Goal: Entertainment & Leisure: Consume media (video, audio)

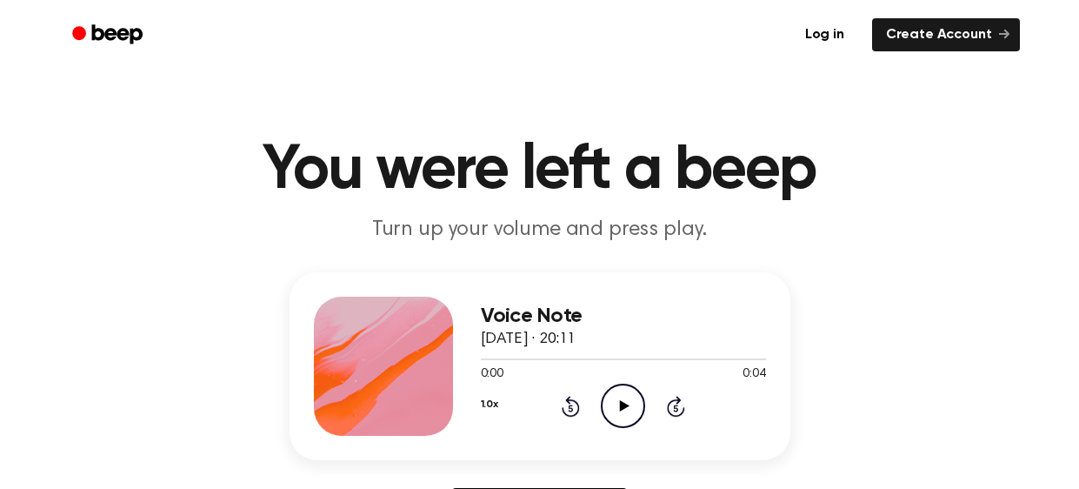
click at [625, 409] on icon "Play Audio" at bounding box center [623, 405] width 44 height 44
click at [620, 406] on icon at bounding box center [625, 405] width 10 height 11
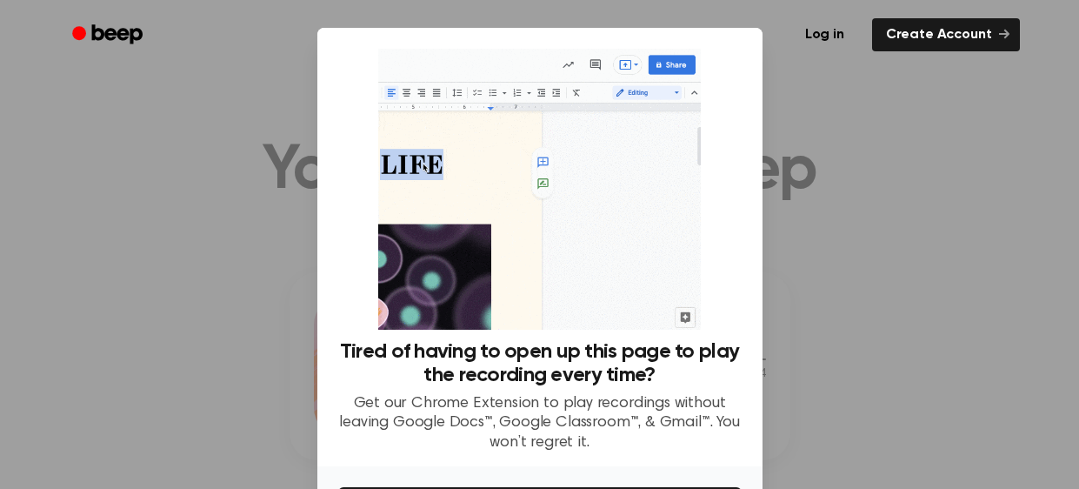
click at [994, 123] on div at bounding box center [539, 244] width 1079 height 489
click at [688, 132] on img at bounding box center [539, 189] width 323 height 281
click at [1075, 177] on div at bounding box center [539, 244] width 1079 height 489
click at [774, 245] on div at bounding box center [539, 244] width 1079 height 489
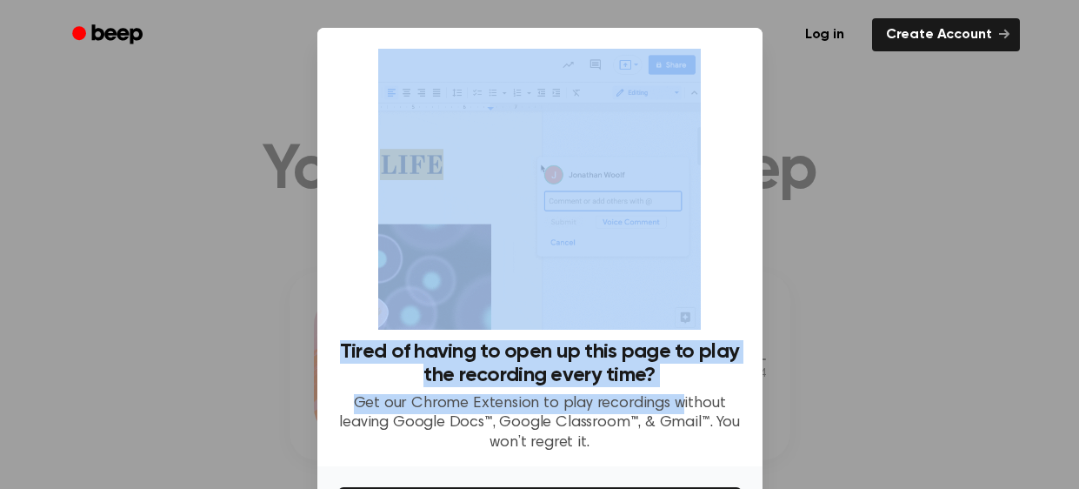
drag, startPoint x: 676, startPoint y: 388, endPoint x: 654, endPoint y: 319, distance: 72.0
click at [654, 319] on div "Tired of having to open up this page to play the recording every time? Get our …" at bounding box center [539, 250] width 403 height 403
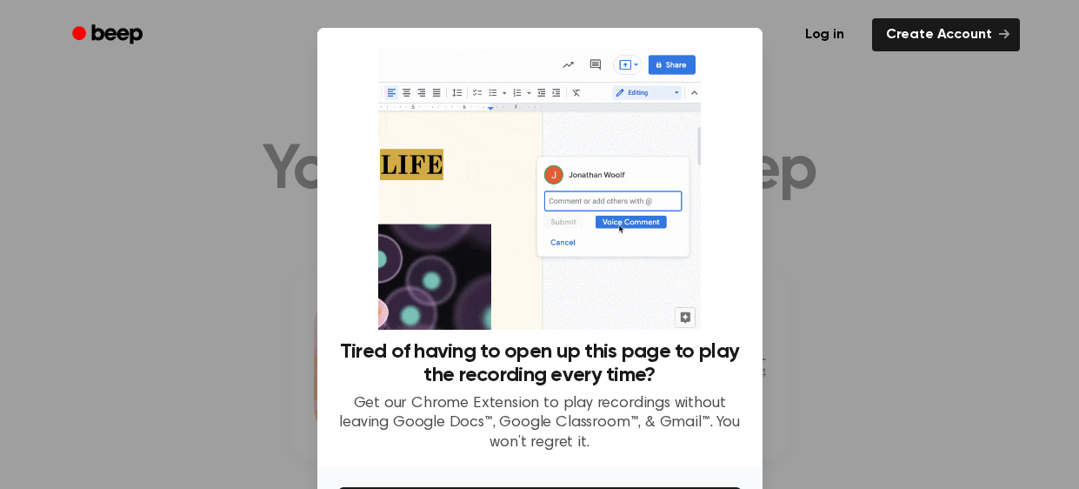
click at [1033, 231] on div at bounding box center [539, 244] width 1079 height 489
drag, startPoint x: 1077, startPoint y: 3, endPoint x: 1078, endPoint y: 15, distance: 11.3
click at [1078, 15] on header "Log in Create Account" at bounding box center [539, 35] width 1079 height 70
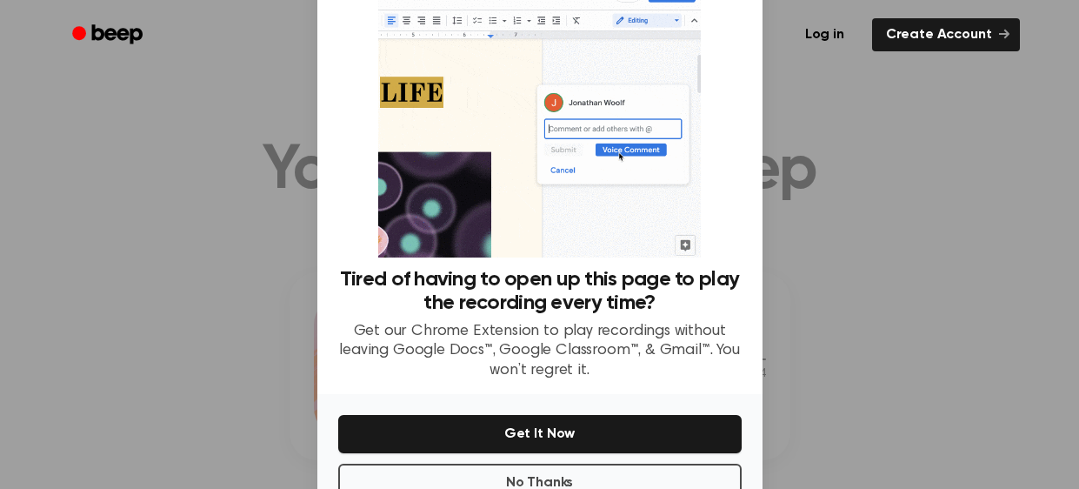
scroll to position [74, 0]
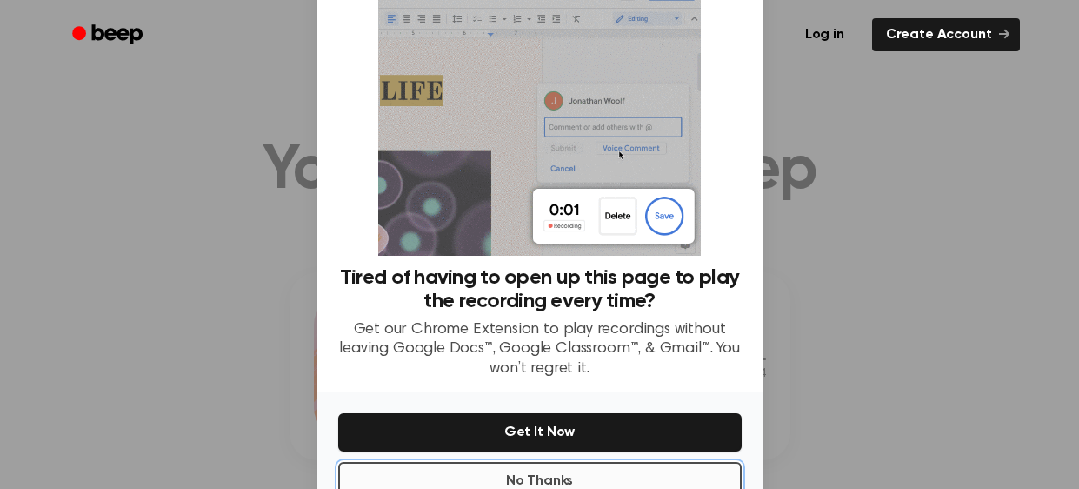
click at [411, 465] on button "No Thanks" at bounding box center [539, 481] width 403 height 38
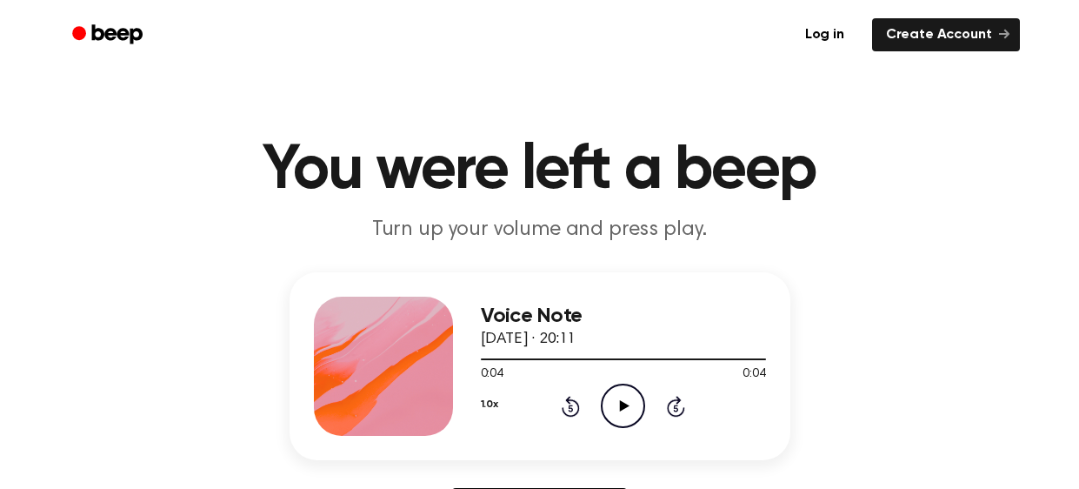
click at [609, 403] on icon "Play Audio" at bounding box center [623, 405] width 44 height 44
click at [616, 403] on icon "Play Audio" at bounding box center [623, 405] width 44 height 44
click at [561, 408] on icon "Rewind 5 seconds" at bounding box center [570, 406] width 19 height 23
click at [622, 403] on icon at bounding box center [625, 405] width 10 height 11
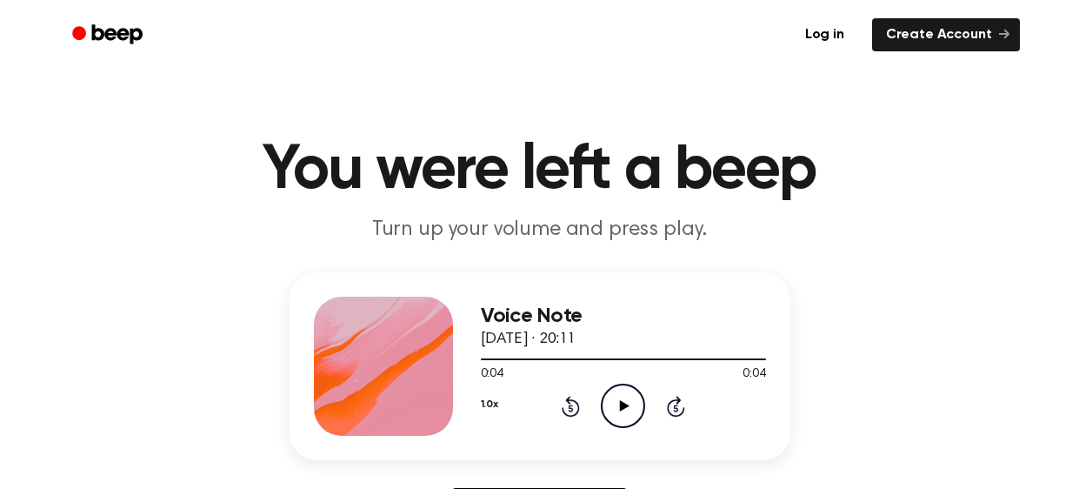
click at [622, 403] on icon at bounding box center [625, 405] width 10 height 11
click at [634, 402] on icon "Play Audio" at bounding box center [623, 405] width 44 height 44
click at [633, 399] on icon "Play Audio" at bounding box center [623, 405] width 44 height 44
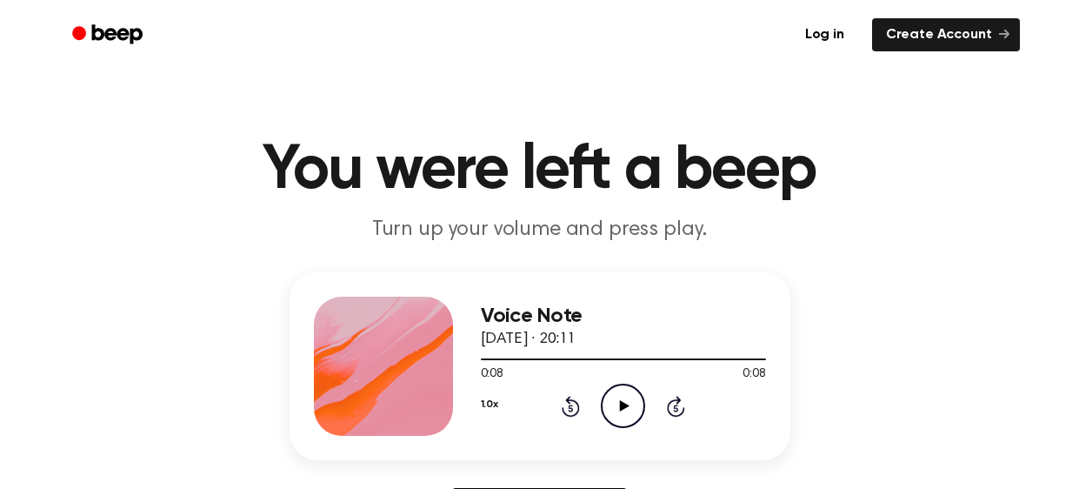
click at [488, 398] on button "1.0x" at bounding box center [489, 404] width 17 height 30
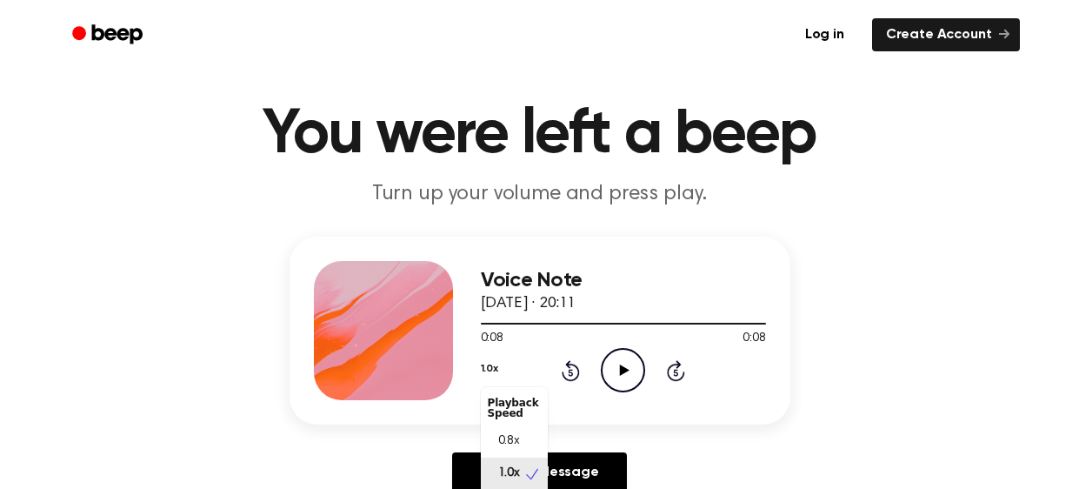
click at [489, 398] on div "Playback Speed" at bounding box center [514, 407] width 67 height 35
click at [525, 435] on div "0.8x" at bounding box center [514, 441] width 67 height 32
click at [630, 363] on icon "Play Audio" at bounding box center [623, 370] width 44 height 44
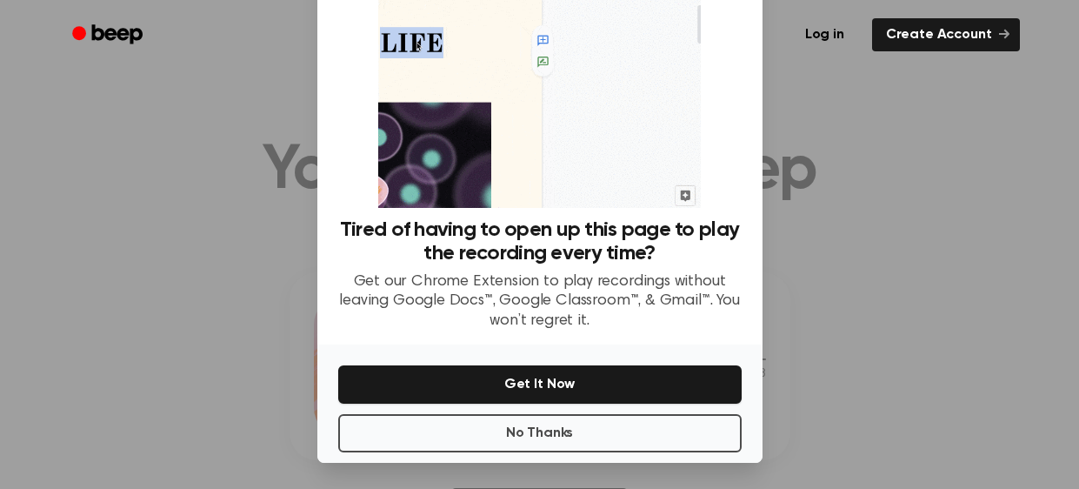
scroll to position [118, 0]
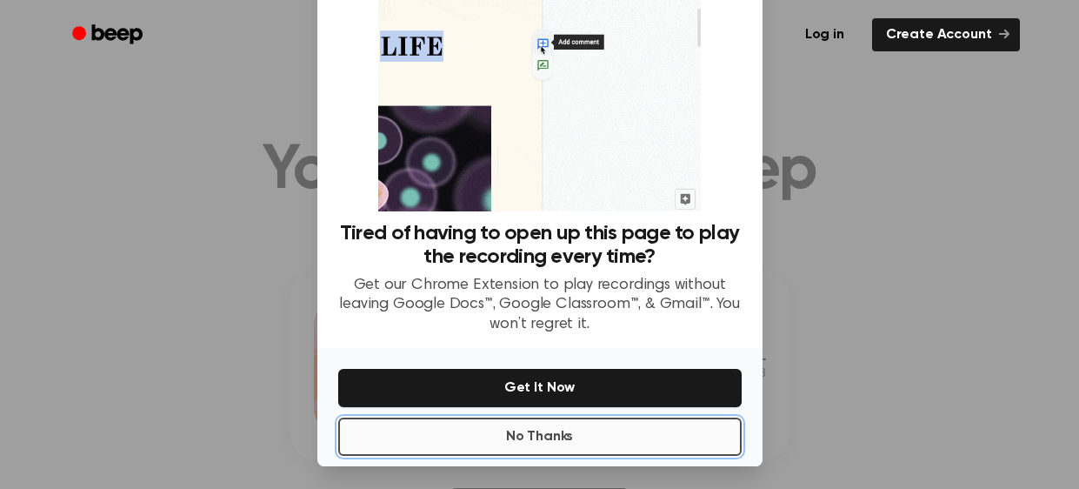
click at [598, 430] on button "No Thanks" at bounding box center [539, 436] width 403 height 38
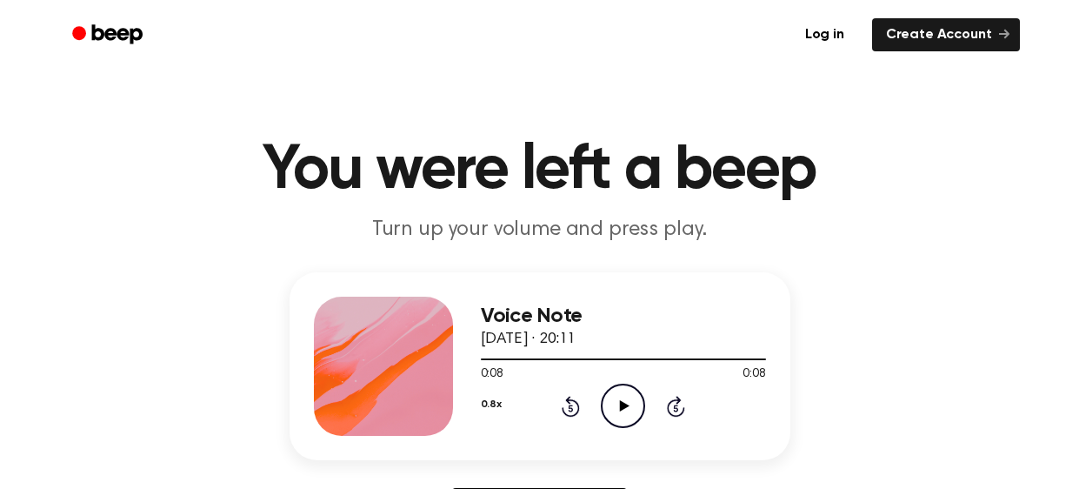
click at [631, 405] on icon "Play Audio" at bounding box center [623, 405] width 44 height 44
click at [642, 409] on icon "Play Audio" at bounding box center [623, 405] width 44 height 44
click at [487, 407] on button "0.8x" at bounding box center [491, 404] width 21 height 30
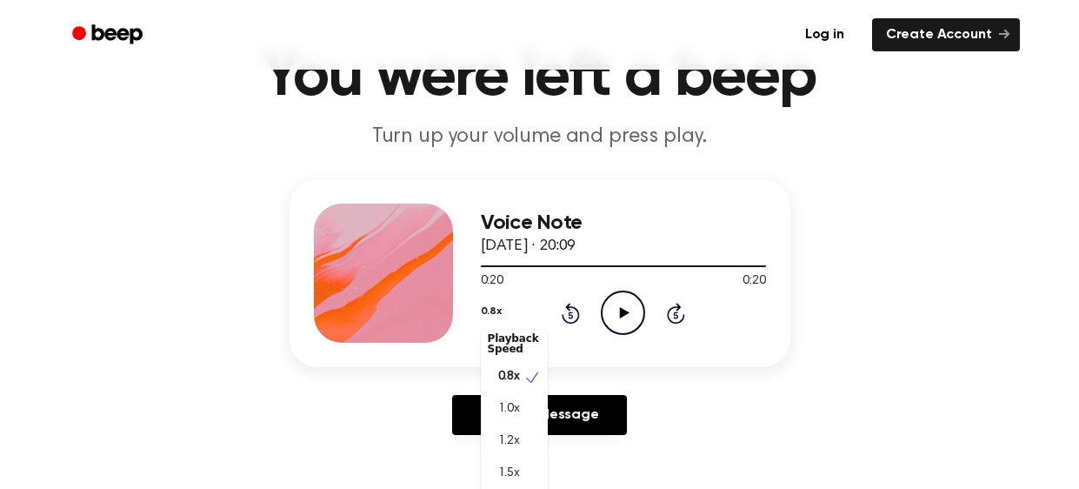
scroll to position [125, 0]
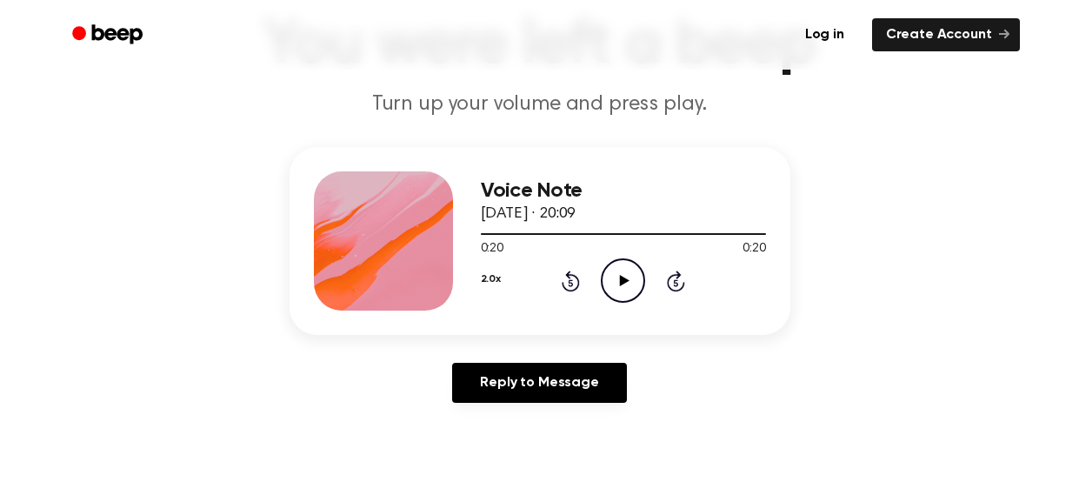
click at [624, 285] on icon "Play Audio" at bounding box center [623, 280] width 44 height 44
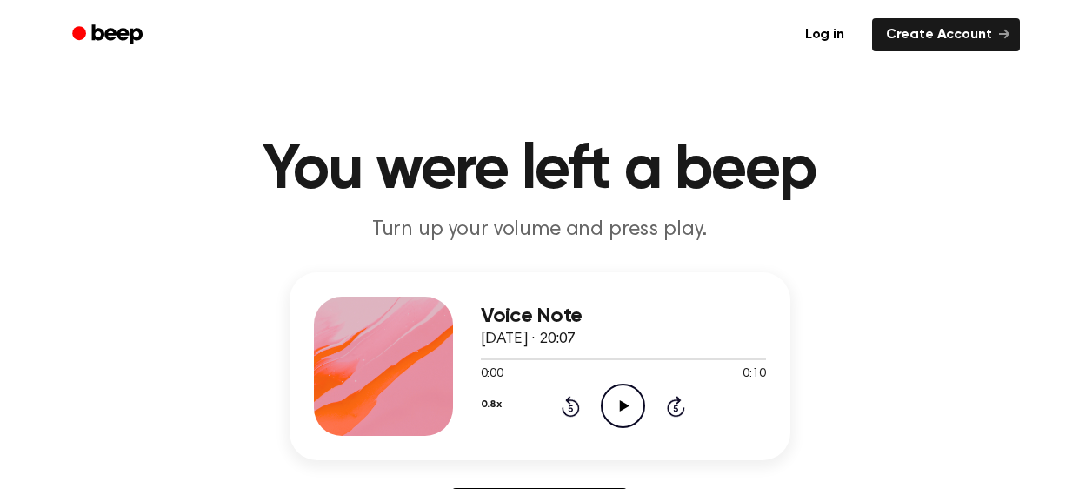
click at [629, 395] on icon "Play Audio" at bounding box center [623, 405] width 44 height 44
click at [494, 410] on button "0.8x" at bounding box center [491, 404] width 21 height 30
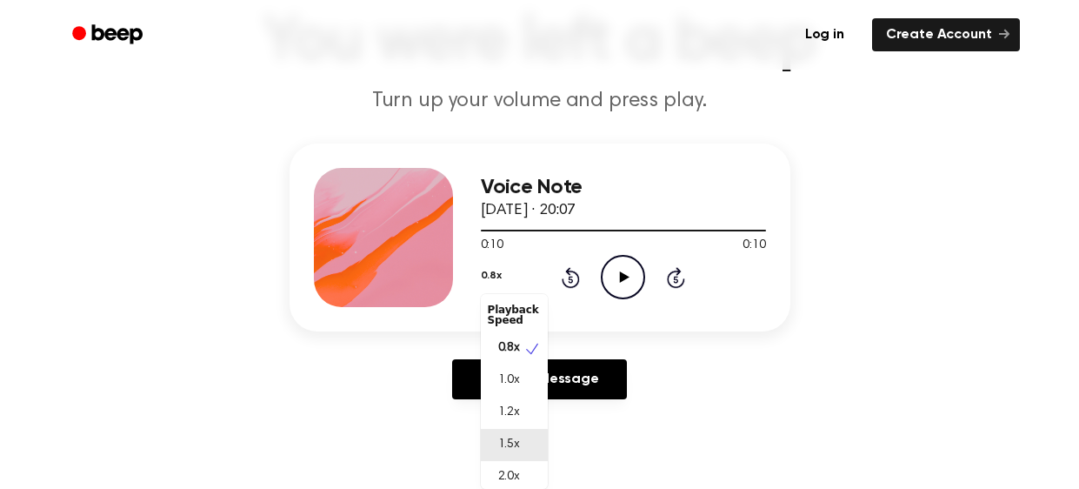
scroll to position [3, 0]
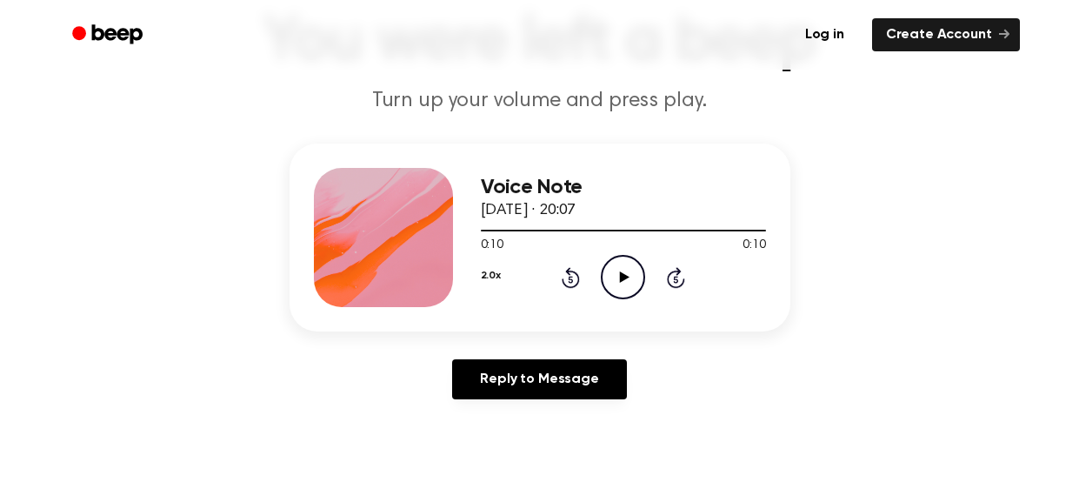
click at [623, 275] on icon at bounding box center [625, 276] width 10 height 11
click at [484, 276] on button "2.0x" at bounding box center [491, 276] width 20 height 30
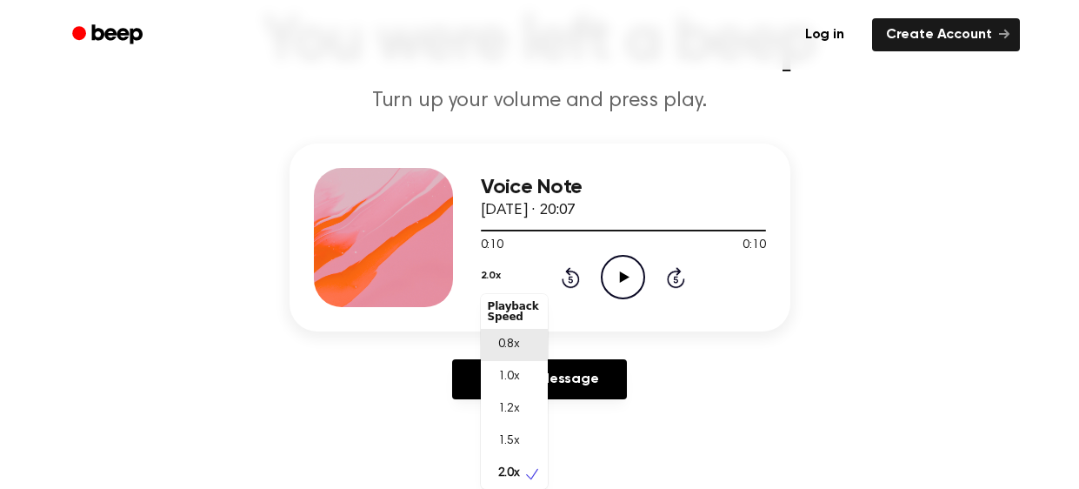
click at [500, 338] on span "0.8x" at bounding box center [509, 345] width 22 height 18
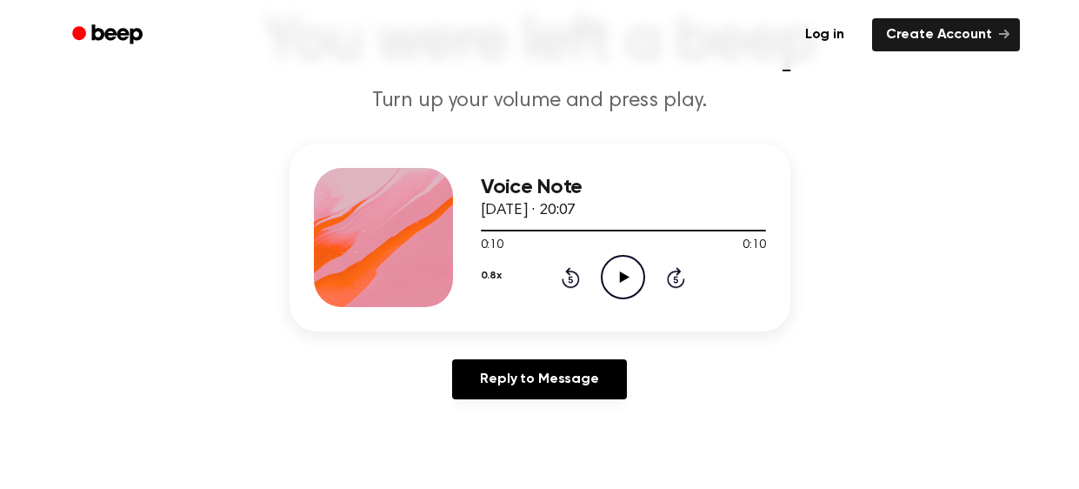
click at [622, 268] on icon "Play Audio" at bounding box center [623, 277] width 44 height 44
click at [501, 270] on div "0.8x Rewind 5 seconds Play Audio Skip 5 seconds" at bounding box center [623, 277] width 285 height 44
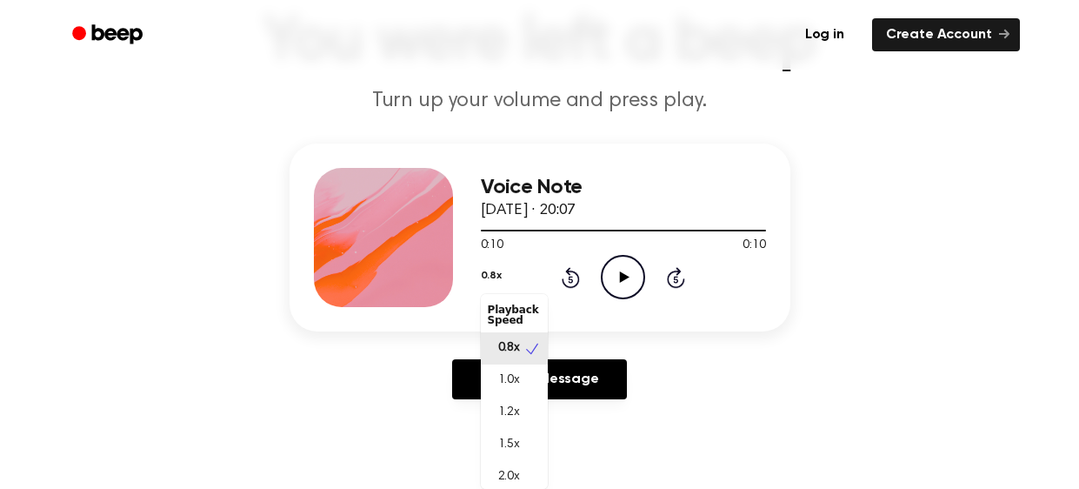
click at [482, 280] on button "0.8x" at bounding box center [491, 276] width 21 height 30
click at [512, 429] on span "1.5x" at bounding box center [509, 438] width 22 height 18
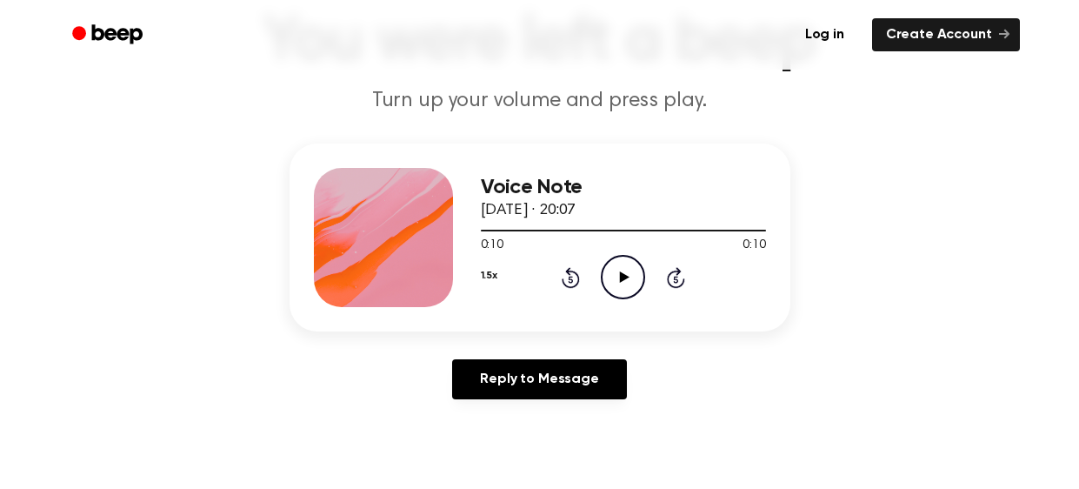
click at [629, 272] on icon "Play Audio" at bounding box center [623, 277] width 44 height 44
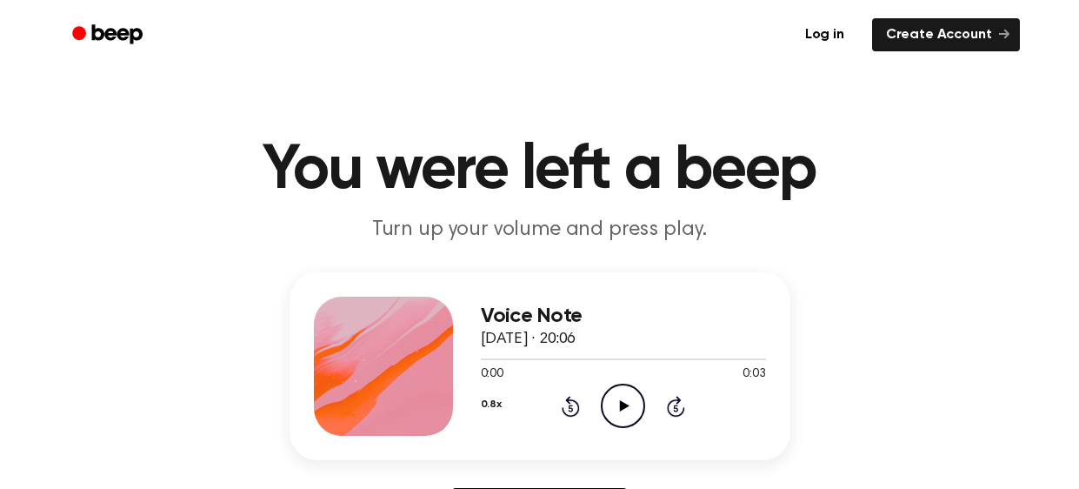
click at [615, 403] on icon "Play Audio" at bounding box center [623, 405] width 44 height 44
click at [493, 397] on button "0.8x" at bounding box center [491, 404] width 21 height 30
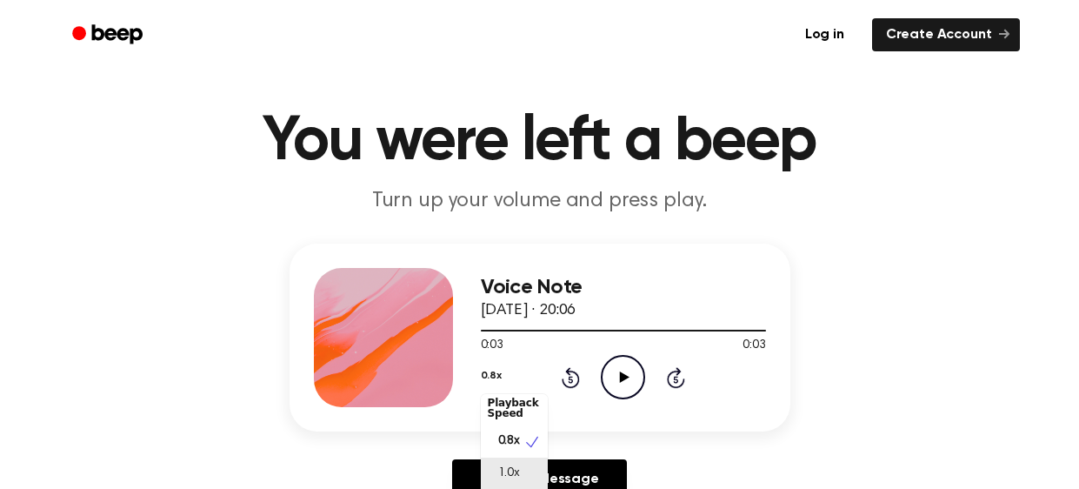
scroll to position [125, 0]
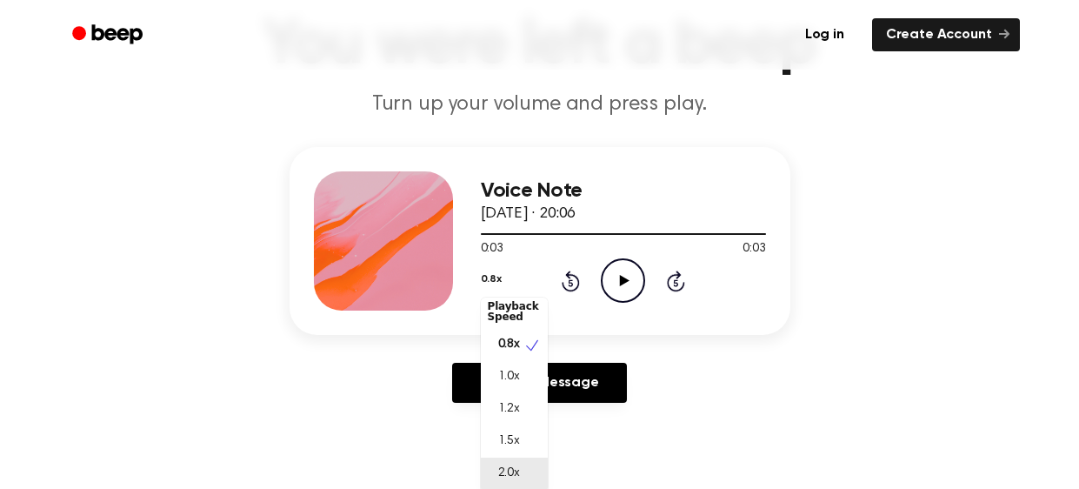
click at [498, 470] on span "2.0x" at bounding box center [509, 473] width 22 height 18
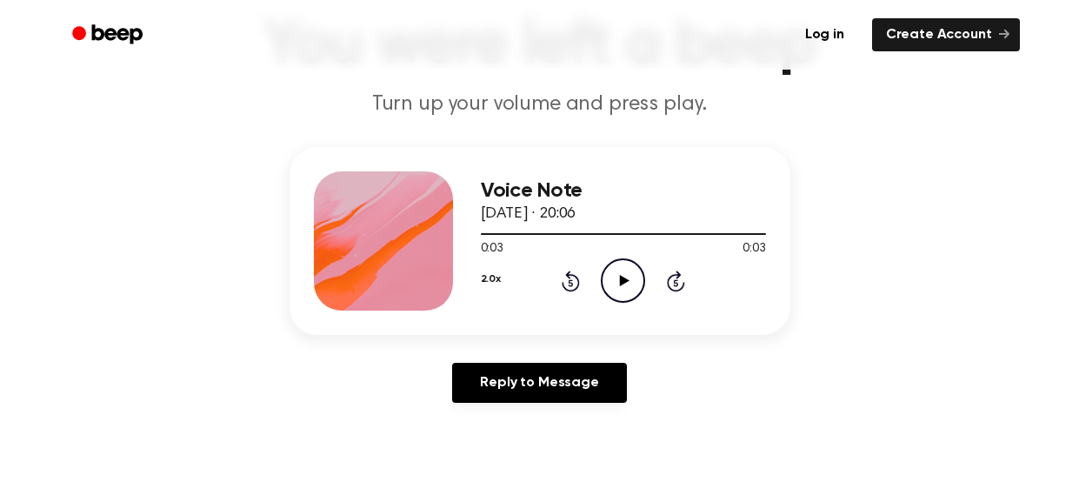
click at [636, 273] on icon "Play Audio" at bounding box center [623, 280] width 44 height 44
click at [628, 285] on icon "Play Audio" at bounding box center [623, 280] width 44 height 44
